Goal: Task Accomplishment & Management: Use online tool/utility

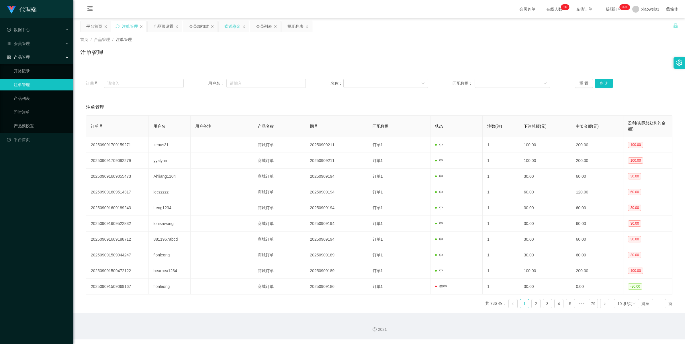
click at [199, 27] on div "赠送彩金" at bounding box center [232, 26] width 16 height 11
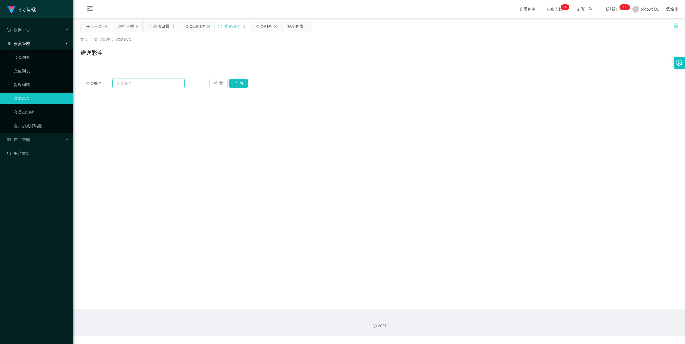
click at [134, 85] on input "text" at bounding box center [148, 83] width 72 height 9
paste input "yyalynn"
type input "yyalynn"
click at [199, 83] on button "查 询" at bounding box center [238, 83] width 18 height 9
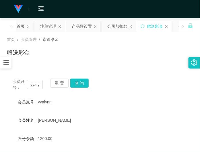
click at [120, 64] on div "首页 / 会员管理 / 赠送彩金 / 赠送彩金" at bounding box center [100, 49] width 200 height 34
click at [76, 29] on div "产品预设置" at bounding box center [82, 26] width 20 height 11
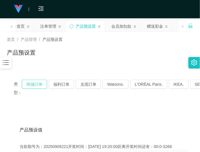
click at [35, 83] on button "商城订单" at bounding box center [34, 84] width 25 height 9
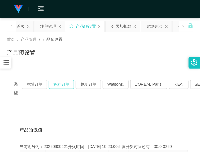
click at [55, 86] on button "福利订单" at bounding box center [61, 84] width 25 height 9
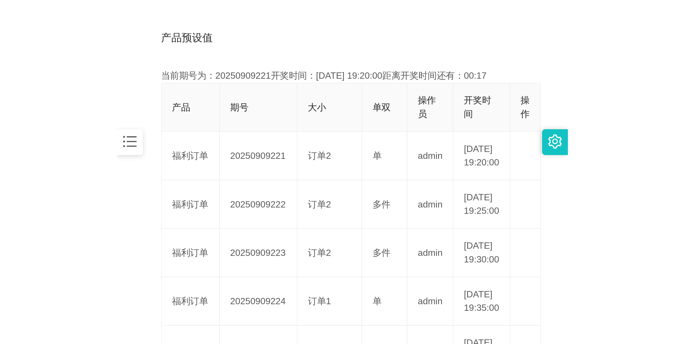
scroll to position [107, 0]
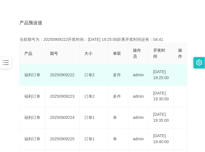
click at [100, 75] on td "订单2" at bounding box center [94, 74] width 29 height 21
click at [59, 79] on td "20250909222" at bounding box center [63, 74] width 34 height 21
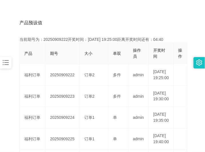
copy td "20250909222"
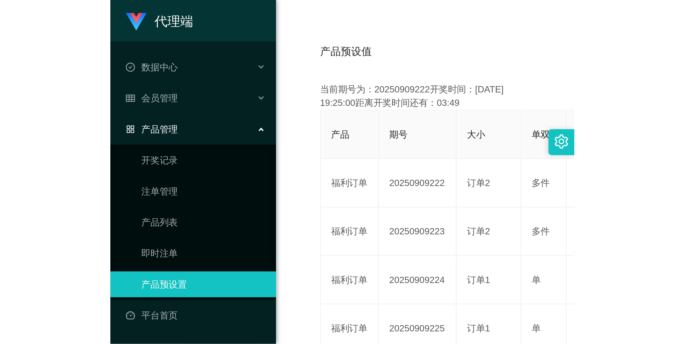
scroll to position [21, 0]
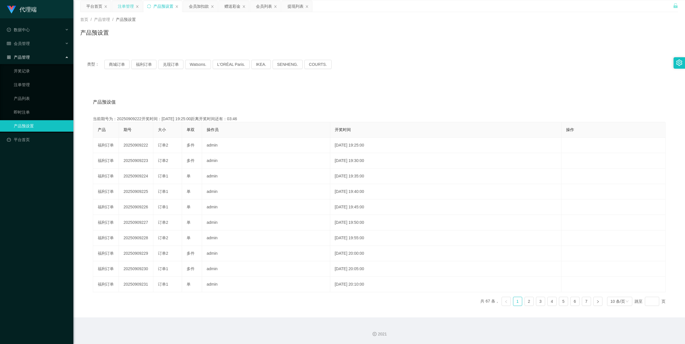
click at [125, 5] on div "注单管理" at bounding box center [126, 6] width 16 height 11
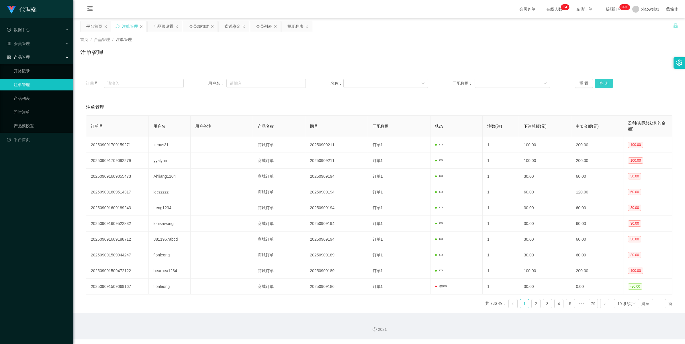
click at [199, 84] on button "查 询" at bounding box center [603, 83] width 18 height 9
